Goal: Task Accomplishment & Management: Manage account settings

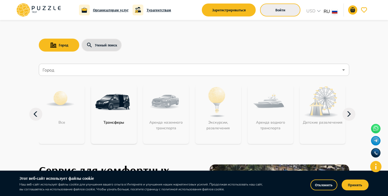
click at [285, 11] on button "Войти" at bounding box center [280, 10] width 40 height 13
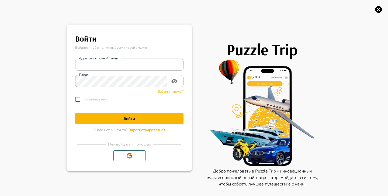
click at [166, 91] on span "Забыли пароль ?" at bounding box center [171, 91] width 26 height 4
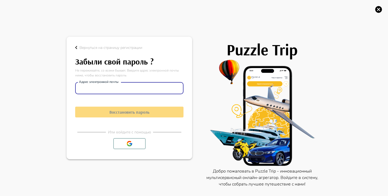
click at [166, 91] on input "Адрес электронной почты" at bounding box center [129, 88] width 108 height 11
type input "**********"
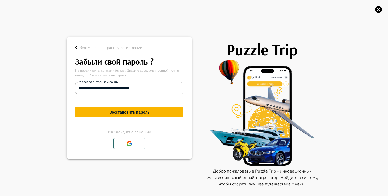
click at [169, 113] on h1 "Восстановить пароль" at bounding box center [129, 111] width 108 height 5
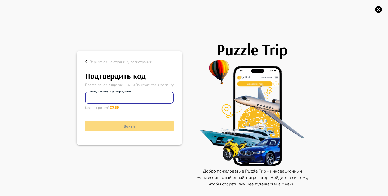
click at [152, 95] on input "Введите код подтверждения" at bounding box center [129, 97] width 88 height 11
type input "*"
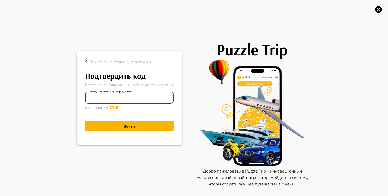
type input "******"
click at [141, 126] on h1 "Воити" at bounding box center [129, 125] width 88 height 5
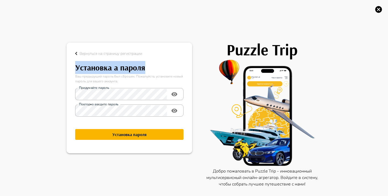
drag, startPoint x: 74, startPoint y: 67, endPoint x: 157, endPoint y: 67, distance: 83.3
click at [159, 68] on main "Вернуться на страницу регистрации Установка a пароля Ваш предыдущий пароль был …" at bounding box center [129, 98] width 121 height 106
